Goal: Transaction & Acquisition: Purchase product/service

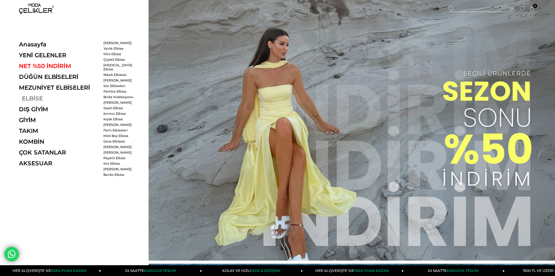
click at [35, 97] on link "ELBİSE" at bounding box center [59, 98] width 80 height 7
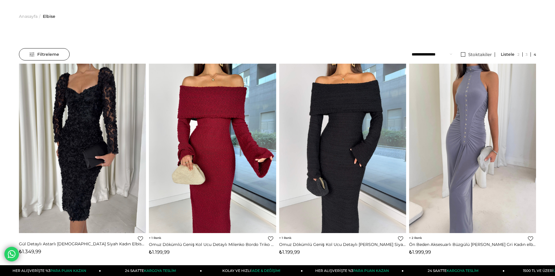
scroll to position [29, 0]
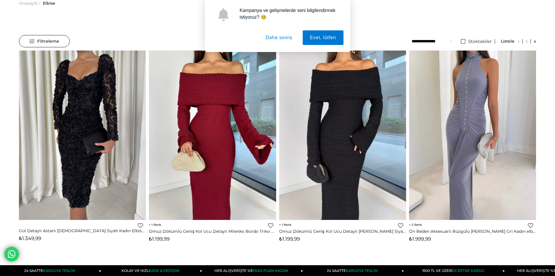
click at [285, 39] on button "Daha sonra" at bounding box center [279, 37] width 41 height 15
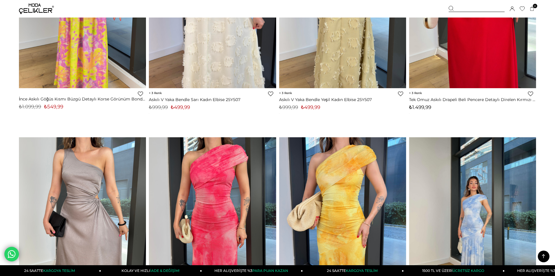
scroll to position [3907, 0]
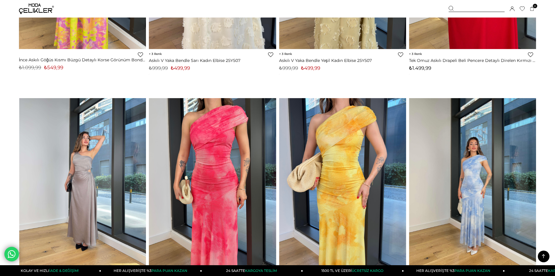
click at [83, 171] on img at bounding box center [82, 182] width 127 height 169
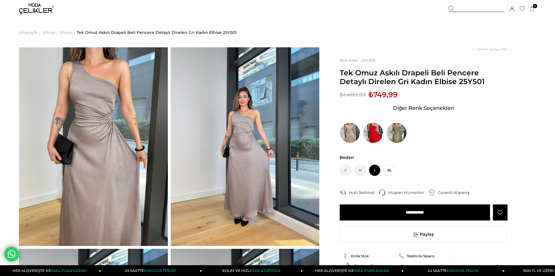
click at [105, 141] on img at bounding box center [93, 146] width 149 height 198
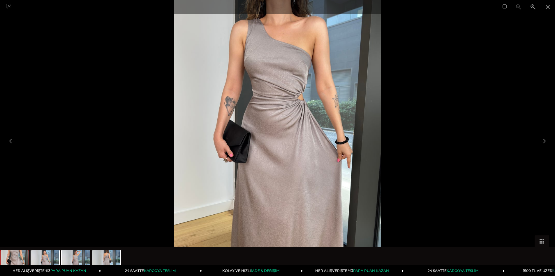
click at [292, 147] on img at bounding box center [277, 138] width 207 height 276
click at [296, 124] on img at bounding box center [277, 138] width 207 height 276
click at [545, 142] on button at bounding box center [543, 140] width 12 height 11
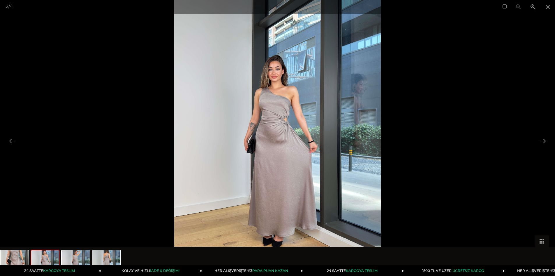
click at [294, 189] on img at bounding box center [277, 138] width 207 height 276
click at [541, 143] on button at bounding box center [543, 140] width 12 height 11
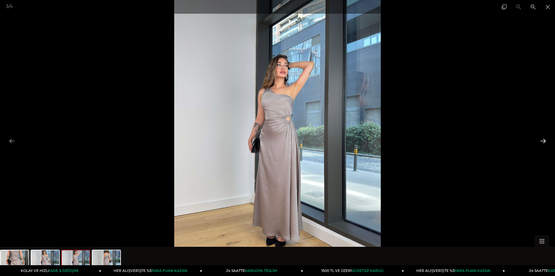
click at [541, 139] on button at bounding box center [543, 140] width 12 height 11
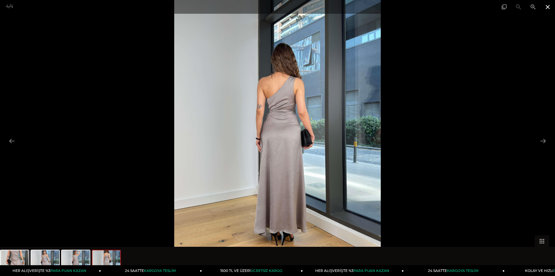
click at [548, 7] on span at bounding box center [548, 7] width 15 height 14
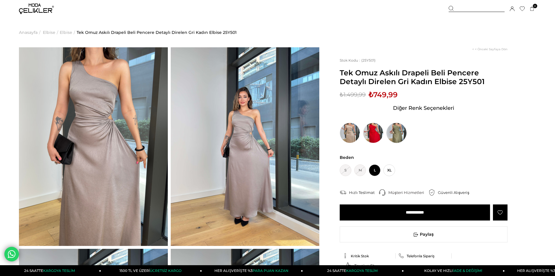
click at [397, 132] on img at bounding box center [397, 132] width 20 height 20
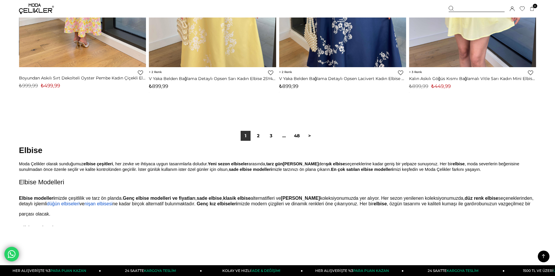
scroll to position [4325, 0]
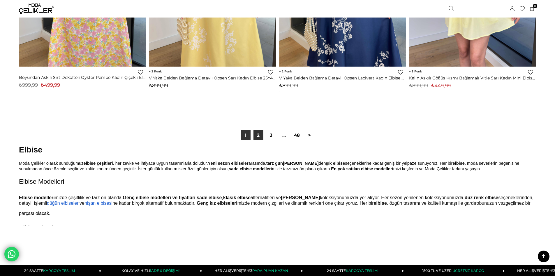
click at [256, 134] on link "2" at bounding box center [259, 135] width 10 height 10
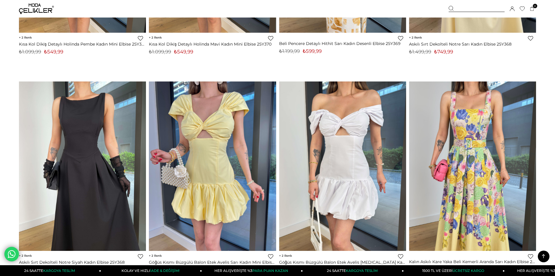
scroll to position [4286, 0]
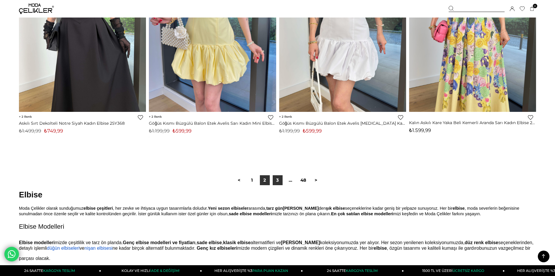
click at [278, 180] on link "3" at bounding box center [278, 180] width 10 height 10
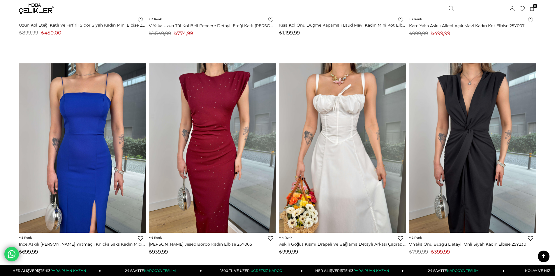
scroll to position [4373, 0]
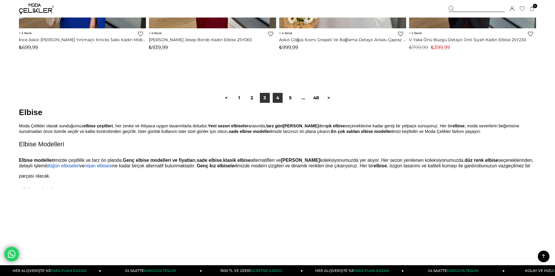
click at [280, 100] on link "4" at bounding box center [278, 98] width 10 height 10
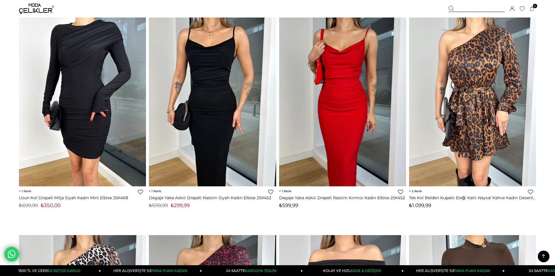
scroll to position [4169, 0]
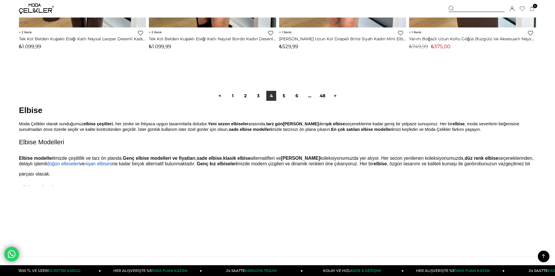
click at [280, 100] on link "5" at bounding box center [284, 96] width 10 height 10
